Goal: Contribute content

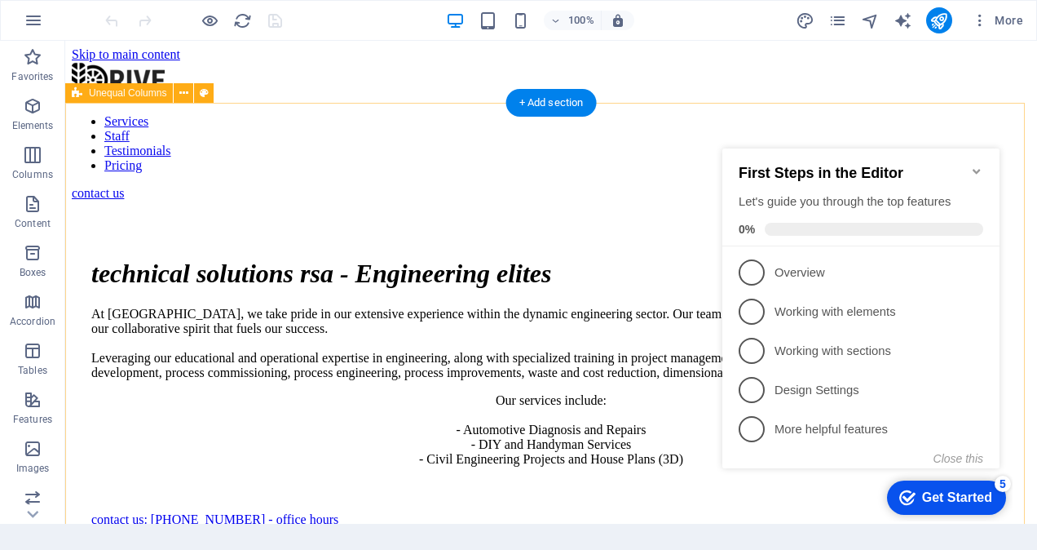
click at [608, 527] on div at bounding box center [551, 527] width 920 height 0
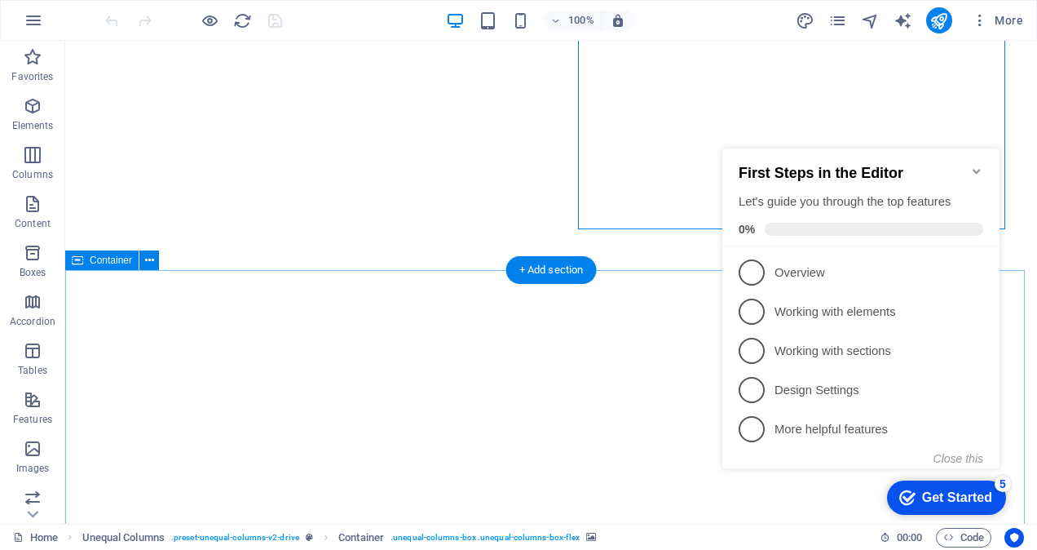
scroll to position [588, 0]
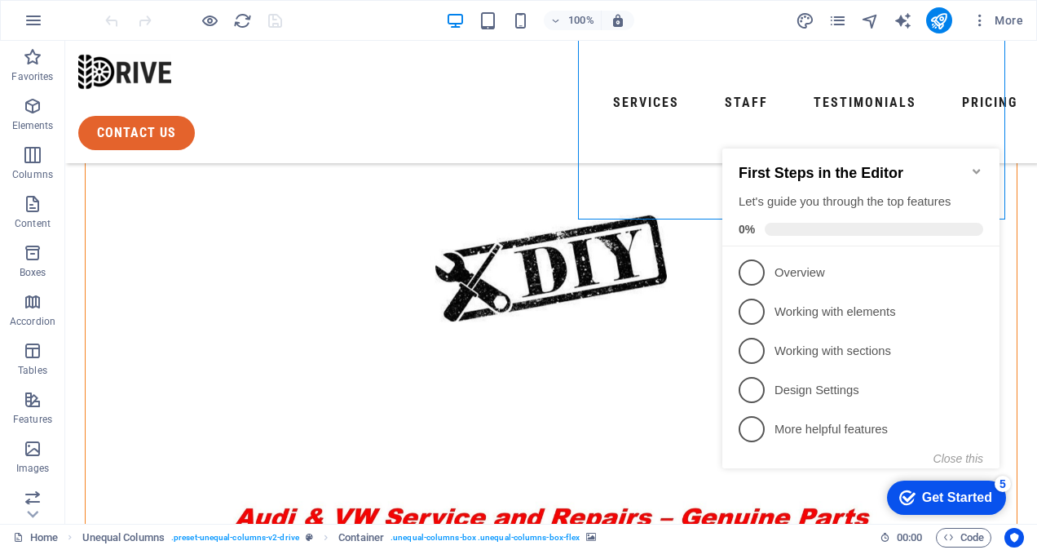
click at [976, 165] on icon "Minimize checklist" at bounding box center [976, 171] width 13 height 13
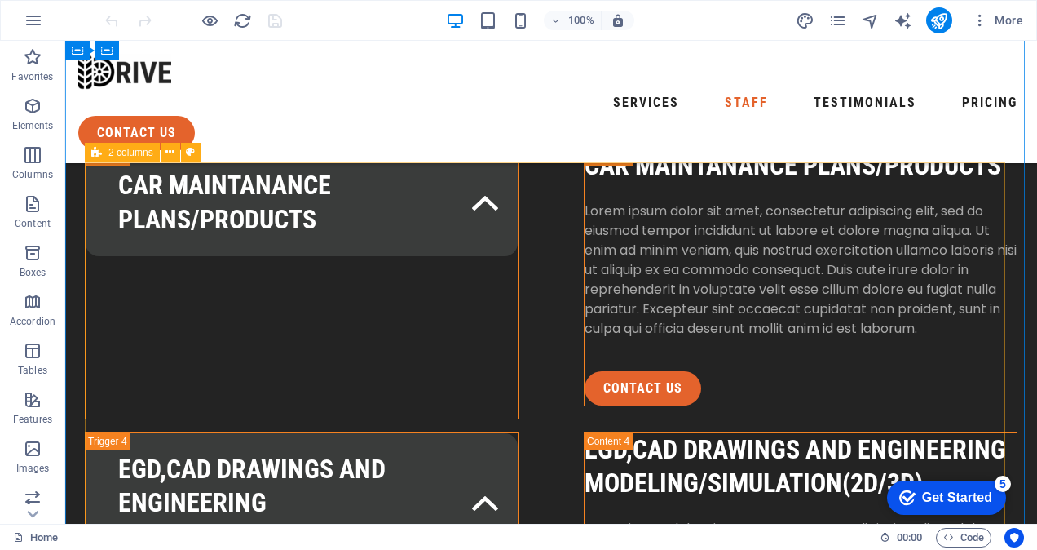
scroll to position [3027, 0]
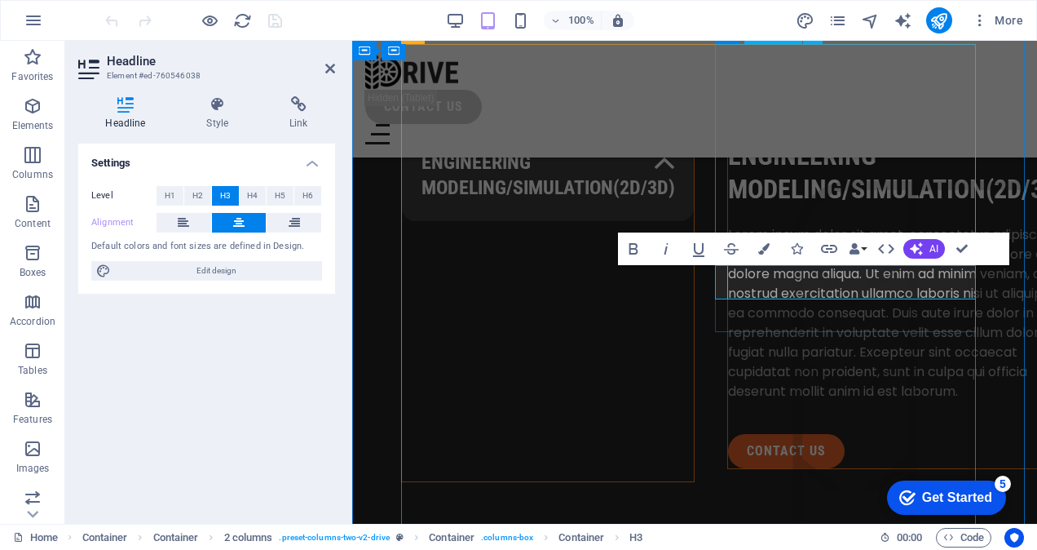
scroll to position [4061, 0]
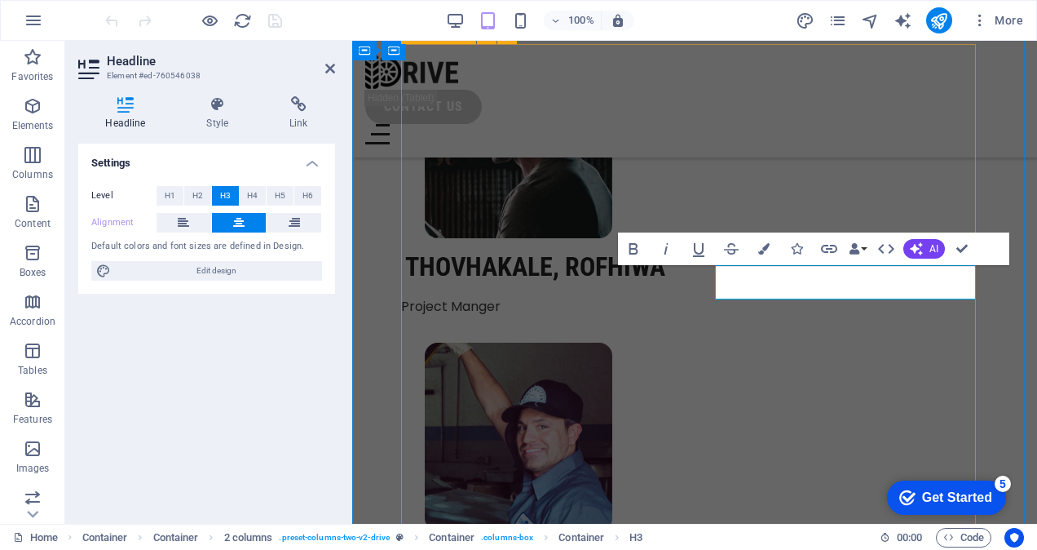
click at [926, 346] on div "Magole maleswene Gen. Manager Thovhakale, Rofhiwa Project Manger Sipho maphilel…" at bounding box center [694, 329] width 587 height 1145
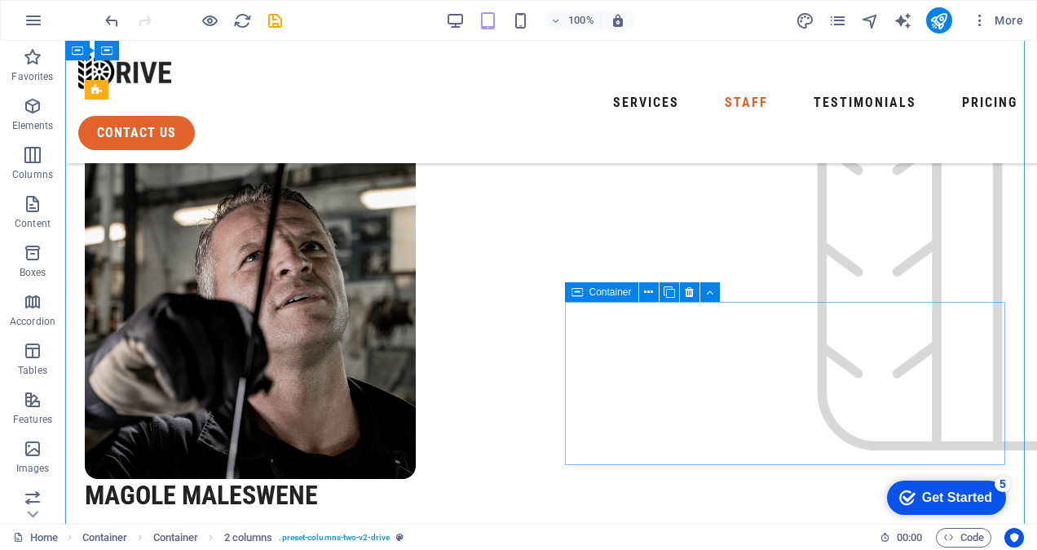
scroll to position [3078, 0]
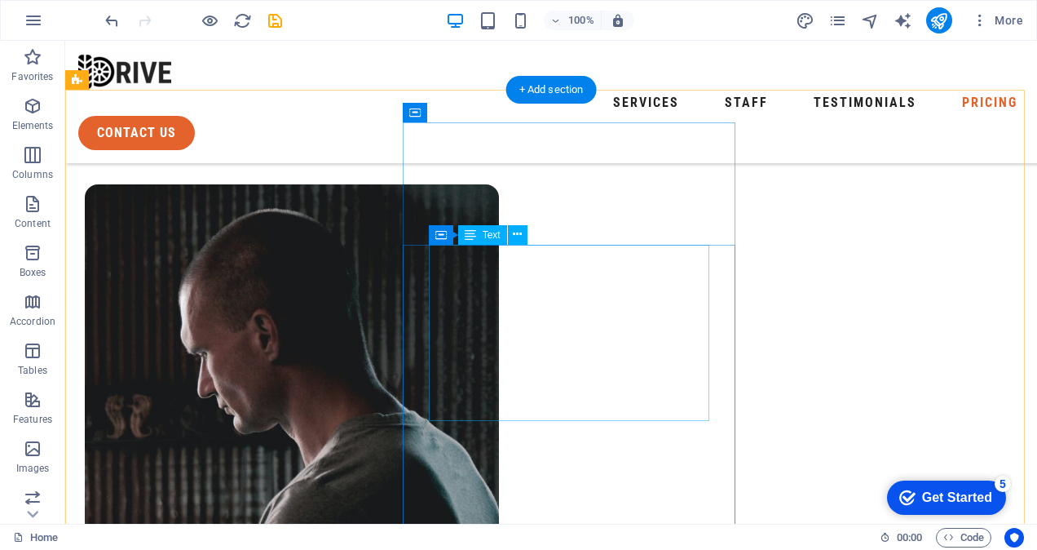
scroll to position [4432, 0]
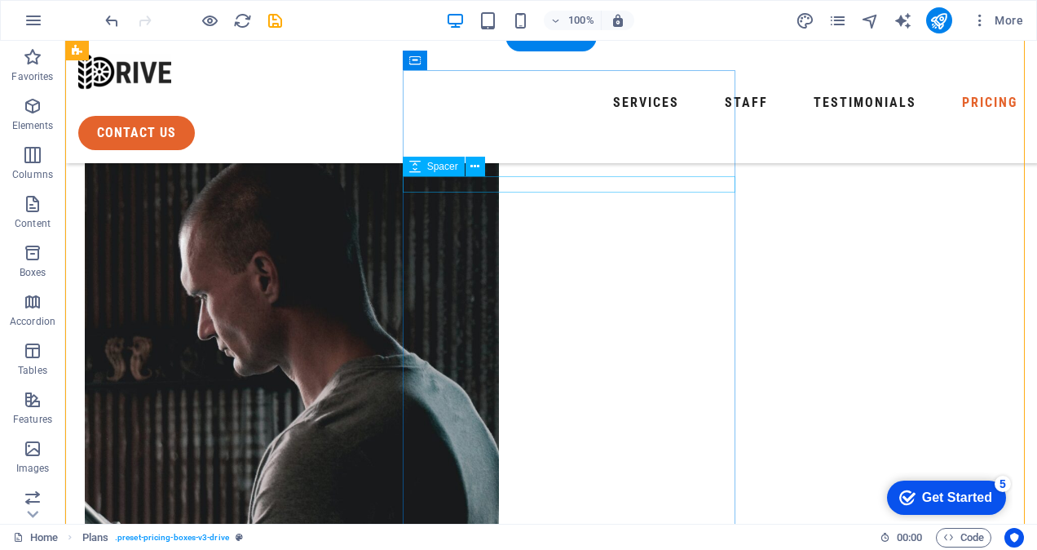
scroll to position [4498, 0]
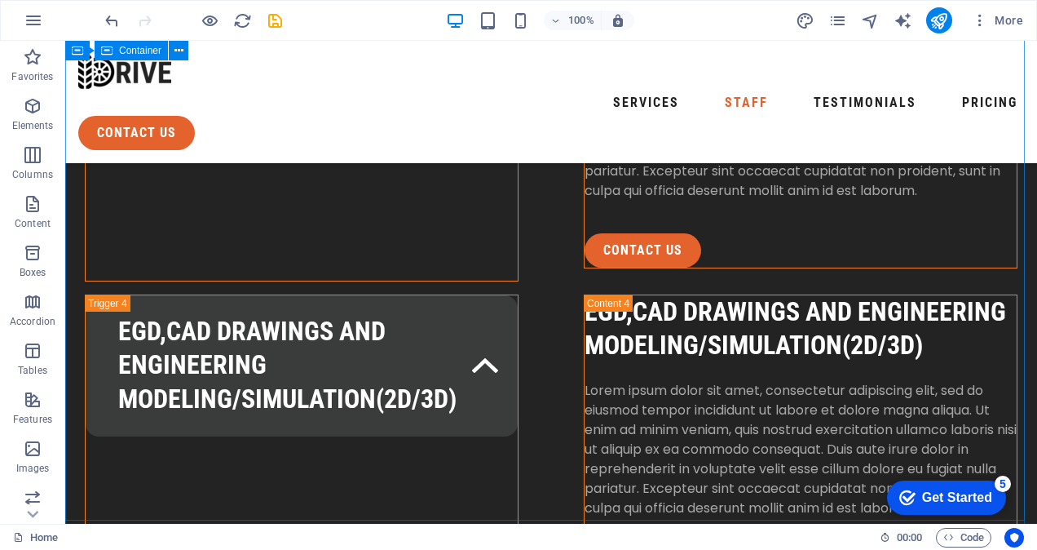
scroll to position [3155, 0]
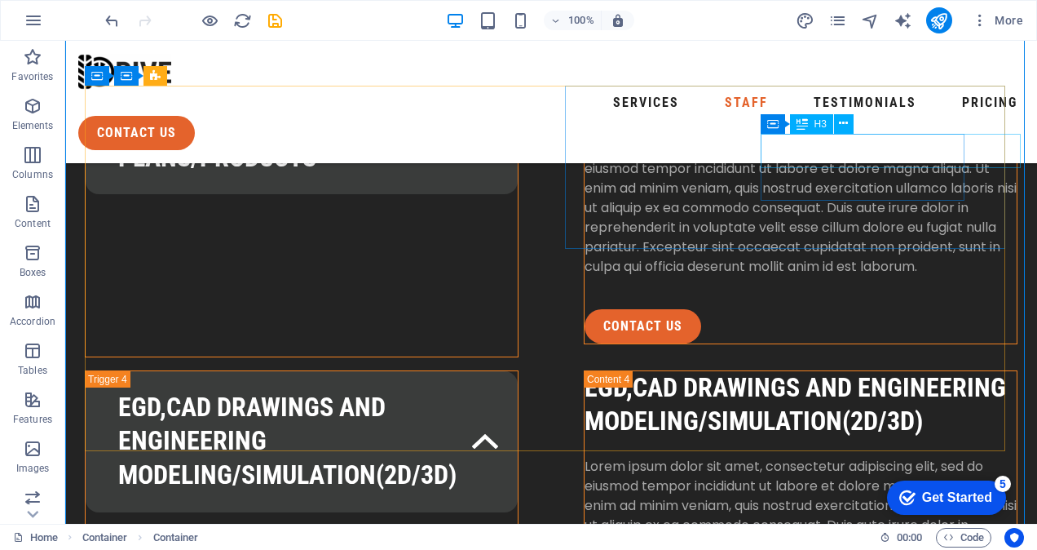
scroll to position [3076, 0]
